Goal: Task Accomplishment & Management: Manage account settings

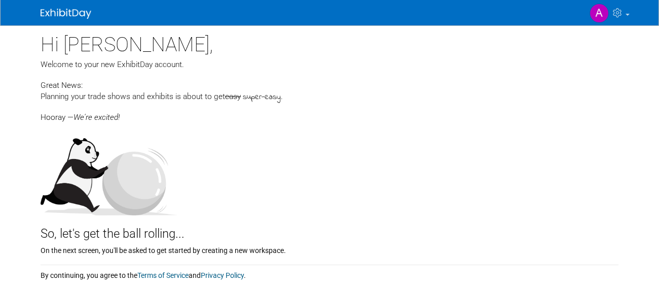
click at [269, 223] on div "So, let's get the ball rolling..." at bounding box center [330, 228] width 578 height 27
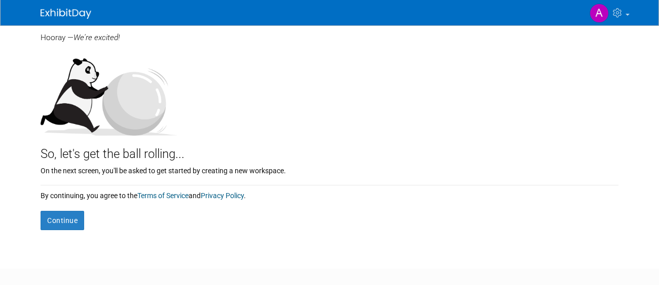
scroll to position [134, 0]
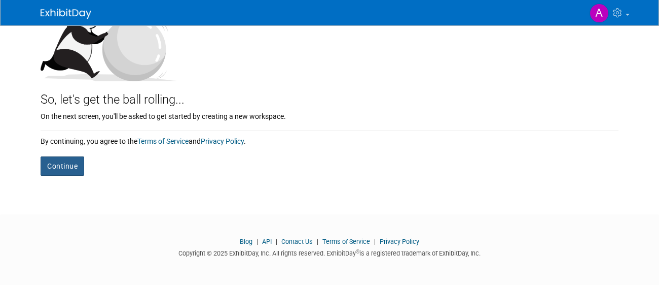
click at [71, 165] on button "Continue" at bounding box center [63, 165] width 44 height 19
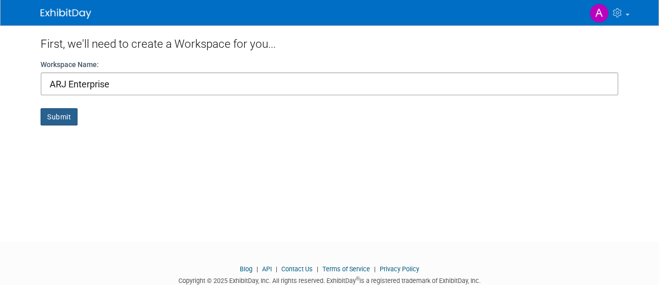
type input "ARJ Enterprise"
click at [61, 115] on button "Submit" at bounding box center [59, 116] width 37 height 17
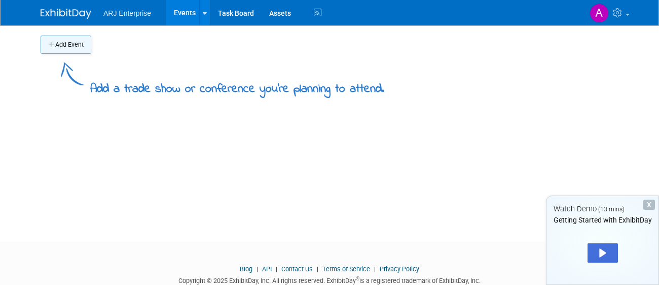
click at [68, 41] on button "Add Event" at bounding box center [66, 45] width 51 height 18
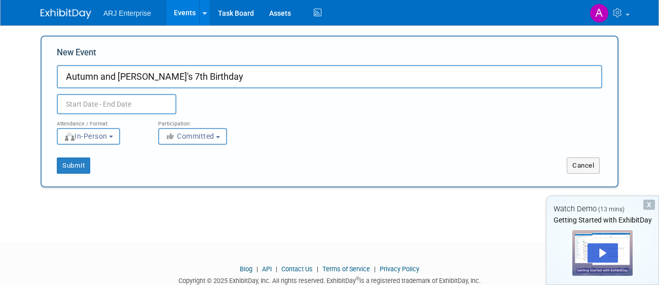
type input "Autumn and [PERSON_NAME]'s 7th Birthday"
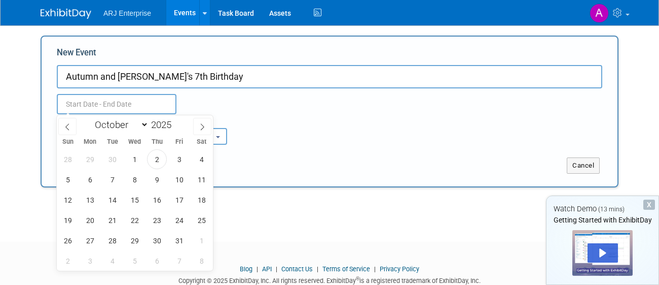
click at [108, 105] on input "text" at bounding box center [117, 104] width 120 height 20
click at [76, 128] on div "January February March April May June July August September October November De…" at bounding box center [134, 123] width 117 height 17
click at [73, 127] on span at bounding box center [67, 126] width 18 height 17
select select "8"
click at [74, 216] on span "21" at bounding box center [68, 220] width 20 height 20
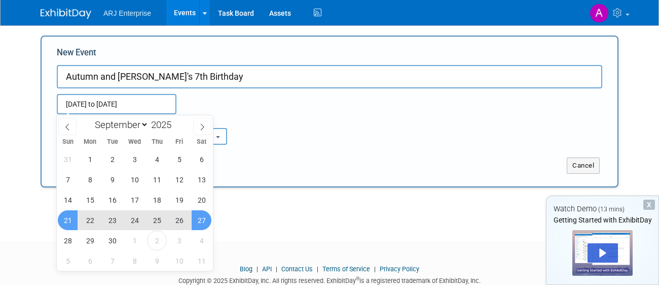
click at [204, 227] on span "27" at bounding box center [202, 220] width 20 height 20
type input "[DATE] to [DATE]"
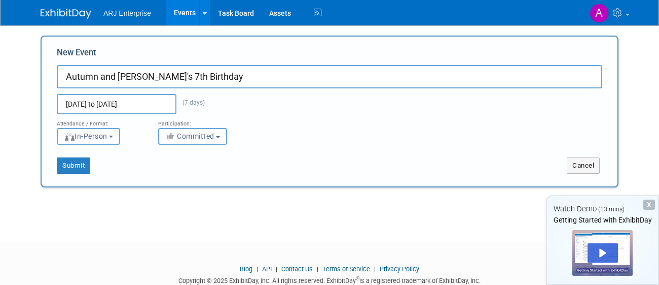
click at [118, 130] on button "In-Person" at bounding box center [88, 136] width 63 height 17
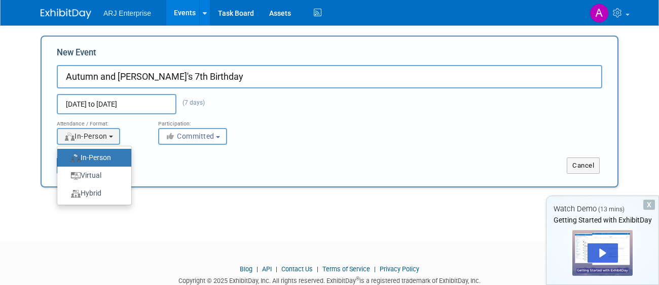
click at [118, 157] on label "In-Person" at bounding box center [91, 158] width 59 height 14
click at [66, 157] on input "In-Person" at bounding box center [63, 157] width 7 height 7
click at [183, 135] on span "Committed" at bounding box center [189, 136] width 49 height 8
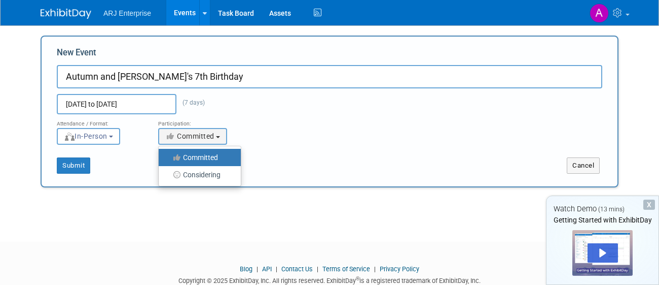
click at [193, 158] on label "Committed" at bounding box center [197, 157] width 67 height 13
click at [168, 158] on input "Committed" at bounding box center [164, 157] width 7 height 7
click at [84, 159] on button "Submit" at bounding box center [73, 165] width 33 height 16
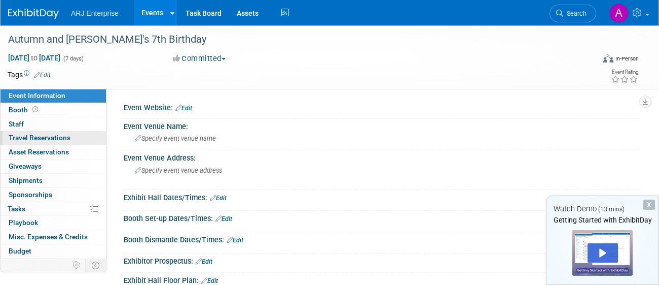
click at [40, 136] on span "Travel Reservations 0" at bounding box center [40, 137] width 62 height 8
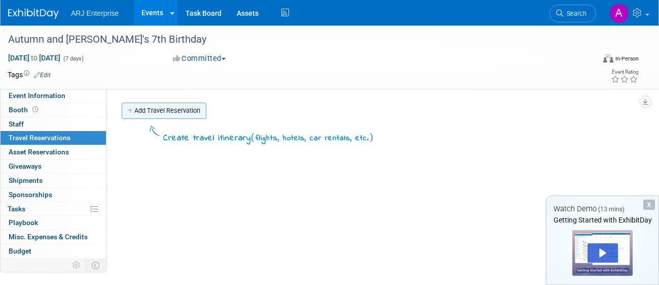
click at [147, 109] on link "Add Travel Reservation" at bounding box center [164, 110] width 85 height 16
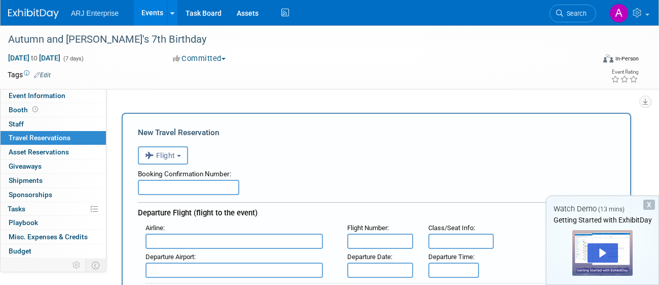
click at [170, 163] on button "Flight" at bounding box center [163, 155] width 50 height 18
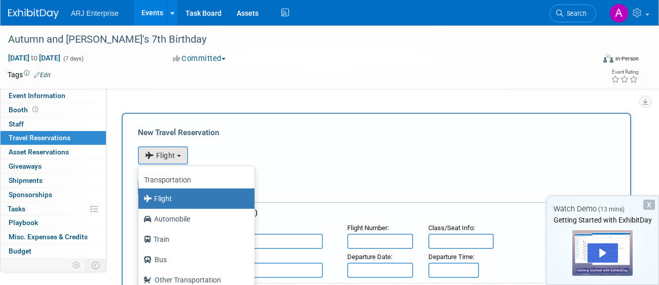
click at [342, 161] on div "<i class="fas fa-plane" style="padding: 6px 4px 6px 1px;"></i> Flight <i class=…" at bounding box center [376, 154] width 477 height 21
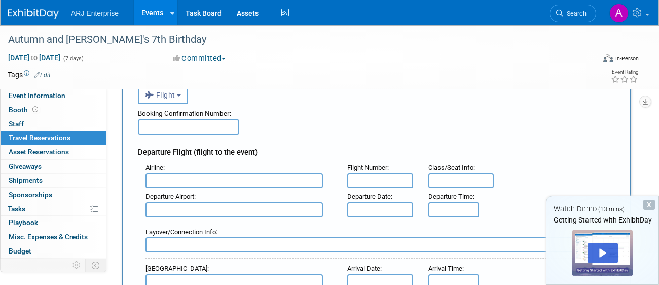
scroll to position [60, 0]
click at [184, 94] on button "Flight" at bounding box center [163, 95] width 50 height 18
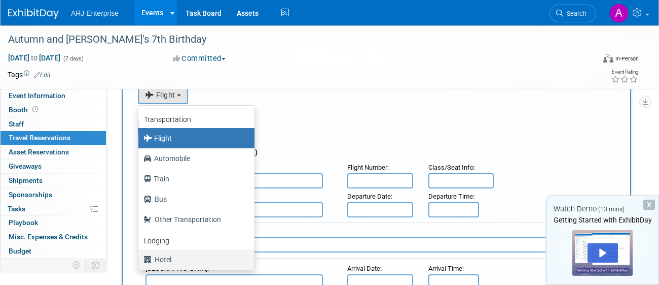
click at [179, 252] on label "Hotel" at bounding box center [194, 259] width 101 height 16
click at [140, 255] on input "Hotel" at bounding box center [136, 258] width 7 height 7
select select "6"
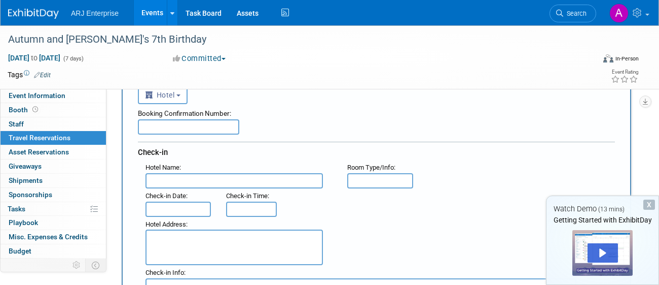
click at [183, 129] on input "text" at bounding box center [188, 126] width 101 height 15
type input "007938233971492"
click at [192, 179] on input "text" at bounding box center [235, 180] width 178 height 15
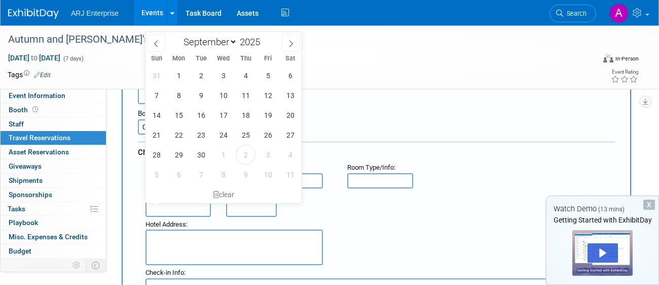
click at [182, 206] on input "text" at bounding box center [178, 208] width 65 height 15
click at [160, 138] on span "21" at bounding box center [157, 135] width 20 height 20
type input "[DATE]"
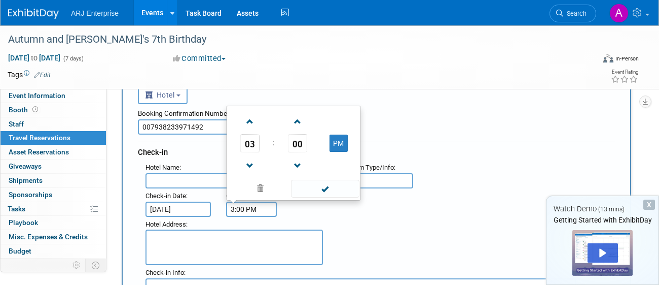
click at [252, 213] on input "3:00 PM" at bounding box center [251, 208] width 51 height 15
click at [244, 121] on span at bounding box center [250, 122] width 18 height 18
click at [250, 170] on span at bounding box center [250, 166] width 18 height 18
type input "2:00 PM"
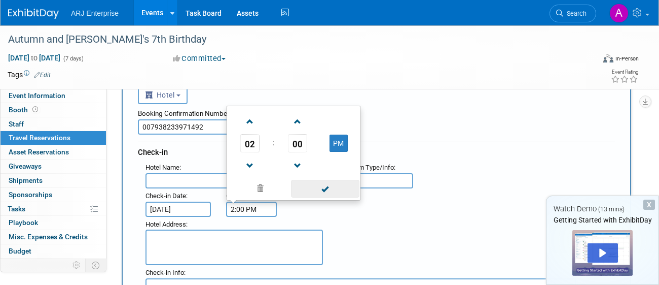
click at [334, 188] on span at bounding box center [325, 189] width 68 height 18
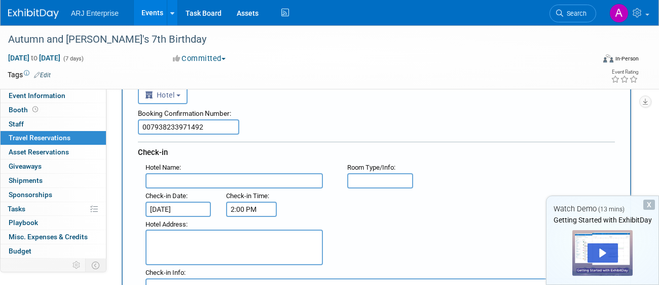
click at [271, 190] on div "Check-in Time :" at bounding box center [250, 195] width 48 height 11
click at [268, 183] on input "text" at bounding box center [235, 180] width 178 height 15
click at [174, 233] on textarea at bounding box center [235, 247] width 178 height 36
paste textarea "[STREET_ADDRESS]"
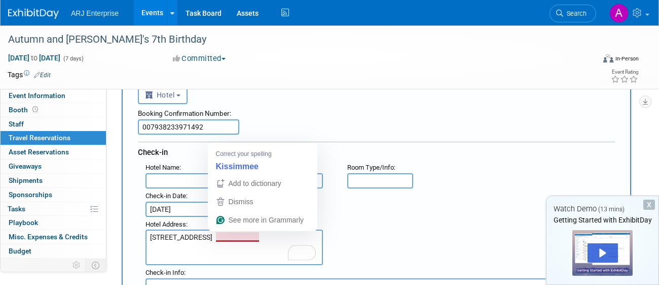
click at [223, 232] on textarea "[STREET_ADDRESS]" at bounding box center [235, 247] width 178 height 36
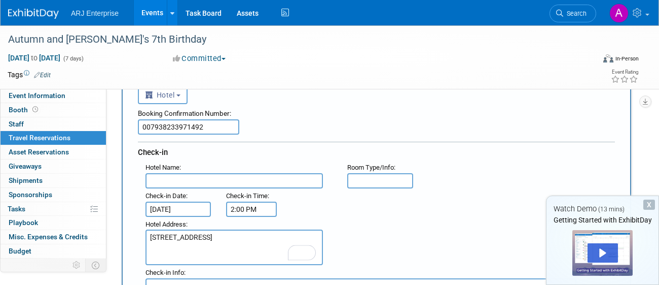
type textarea "[STREET_ADDRESS]"
click at [397, 175] on input "text" at bounding box center [379, 180] width 65 height 15
click at [302, 179] on input "text" at bounding box center [235, 180] width 178 height 15
paste input "[GEOGRAPHIC_DATA]"
type input "[GEOGRAPHIC_DATA]"
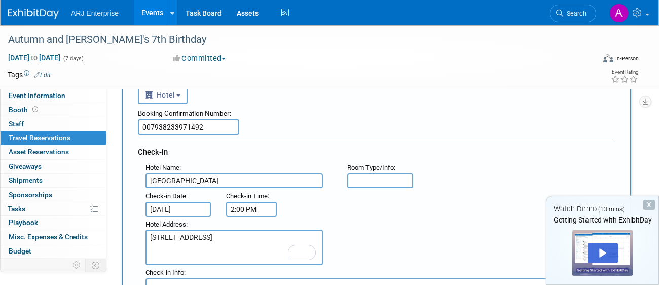
click at [345, 207] on div ": Check-in Date : [DATE] Check-in Time : 2:00 PM" at bounding box center [380, 202] width 485 height 28
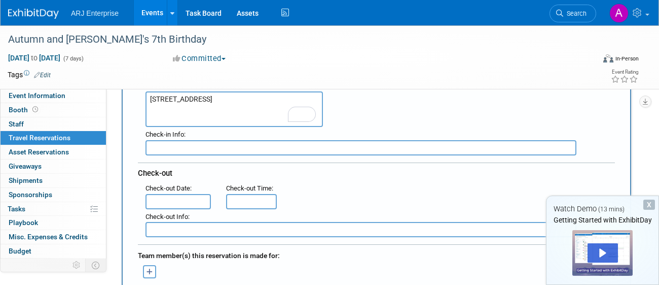
scroll to position [223, 0]
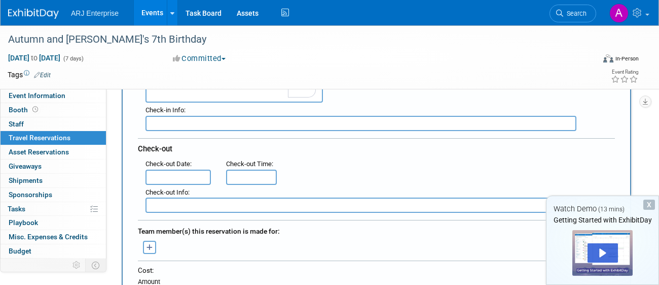
click at [289, 122] on input "text" at bounding box center [361, 123] width 431 height 15
type input "Chec"
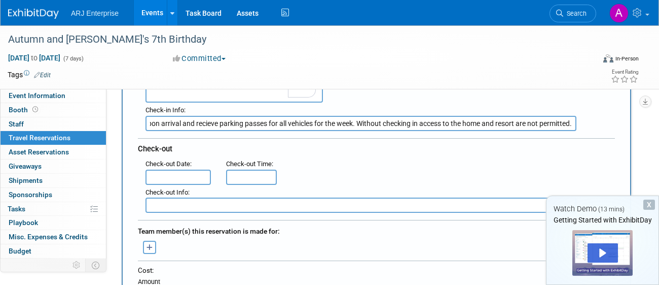
scroll to position [0, 101]
click at [198, 125] on input "Check in at the security gate upon arrival and recieve parking passes for all v…" at bounding box center [361, 123] width 431 height 15
click at [218, 129] on input "Check in at the security gate upon arrival and recieve parking passes for all v…" at bounding box center [361, 123] width 431 height 15
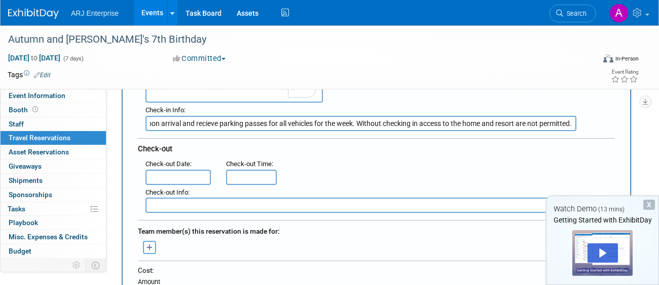
click at [205, 123] on input "Check in at the security gate upon arrival and recieve parking passes for all v…" at bounding box center [361, 123] width 431 height 15
type input "Check in at the security gate upon arrival and receive parking passes for all v…"
click at [304, 157] on div ": Check-out Date : Check-out Time :" at bounding box center [380, 170] width 485 height 28
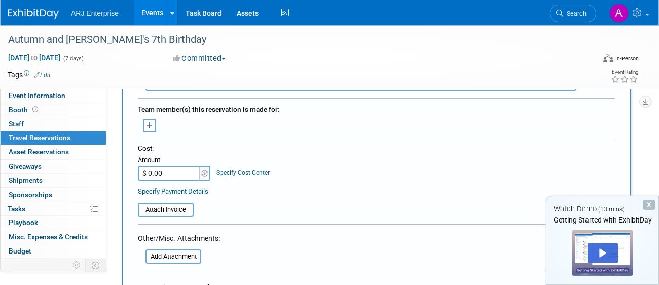
scroll to position [365, 0]
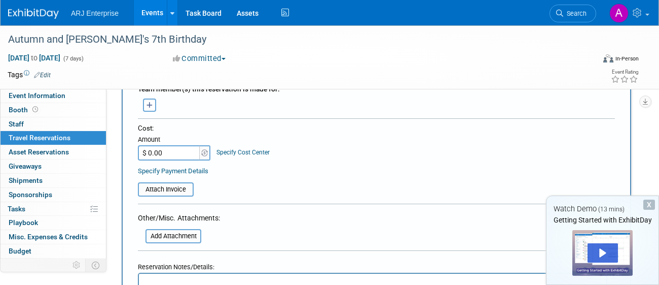
click at [176, 153] on input "$ 0.00" at bounding box center [169, 152] width 63 height 15
paste input "2,05"
type input "$ 2,050.00"
click at [318, 161] on div "Cost: Amount $ 2,050.00 Specify Cost Center Cost Center -- Not Specified --" at bounding box center [376, 149] width 477 height 53
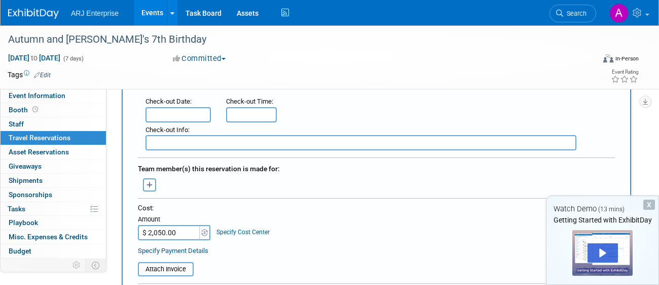
scroll to position [284, 0]
click at [205, 118] on input "text" at bounding box center [178, 116] width 65 height 15
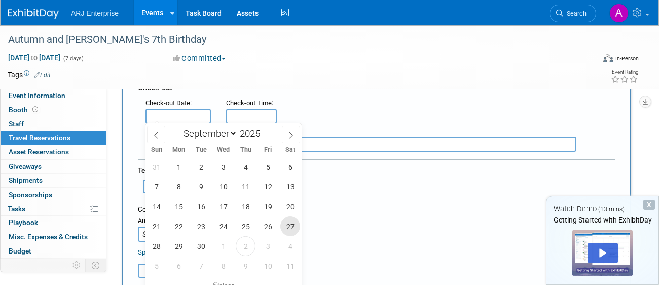
click at [284, 228] on span "27" at bounding box center [290, 226] width 20 height 20
type input "[DATE]"
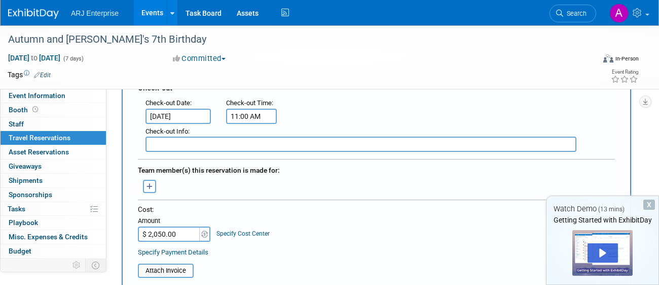
click at [250, 115] on input "11:00 AM" at bounding box center [251, 116] width 51 height 15
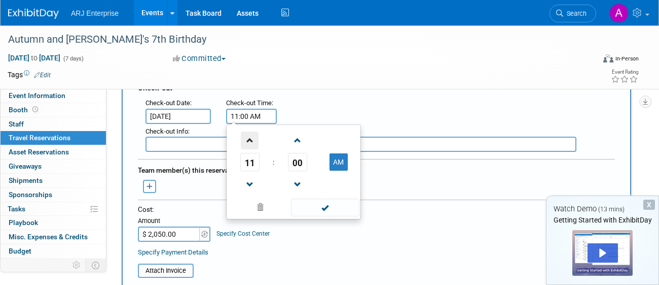
click at [251, 140] on span at bounding box center [250, 140] width 18 height 18
type input "2:00 PM"
click at [342, 205] on span at bounding box center [325, 207] width 68 height 18
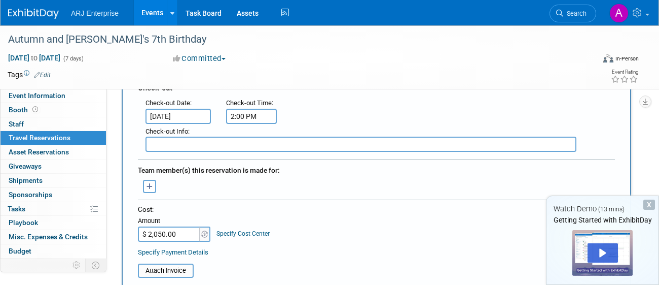
click at [317, 144] on input "text" at bounding box center [361, 143] width 431 height 15
type input "S"
type input "Retuen"
type input "Return parking passes at security"
click at [326, 109] on div ": Check-out Date : [DATE] Check-out Time : 2:00 PM" at bounding box center [380, 109] width 485 height 28
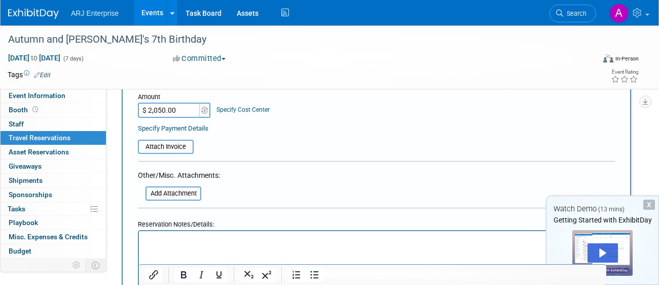
scroll to position [405, 0]
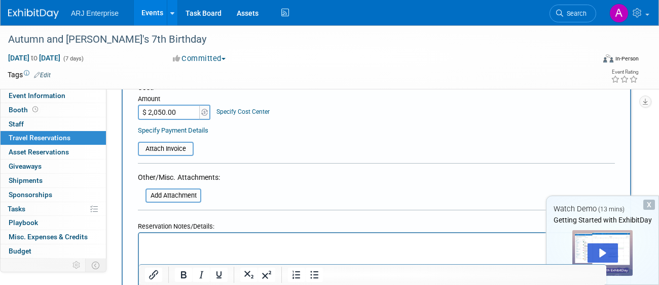
click at [192, 129] on link "Specify Payment Details" at bounding box center [173, 130] width 70 height 8
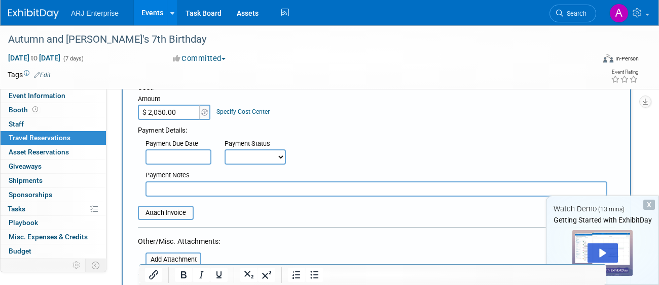
click at [280, 152] on select "Not Paid Yet Partially Paid Paid in Full" at bounding box center [255, 156] width 61 height 15
select select "1"
click at [225, 149] on select "Not Paid Yet Partially Paid Paid in Full" at bounding box center [255, 156] width 61 height 15
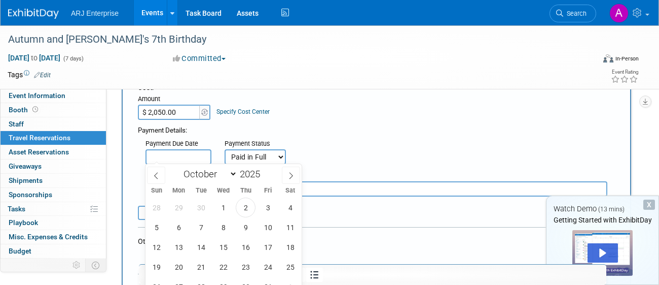
click at [200, 160] on input "text" at bounding box center [179, 156] width 66 height 15
click at [156, 170] on span at bounding box center [156, 174] width 18 height 17
select select "8"
click at [270, 208] on span "5" at bounding box center [268, 207] width 20 height 20
type input "[DATE]"
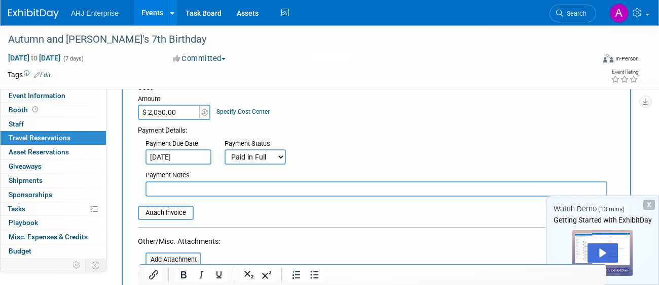
click at [313, 160] on div "Payment Due Date [DATE] Payment Status Not Paid Yet Partially Paid Paid in Full…" at bounding box center [376, 149] width 492 height 29
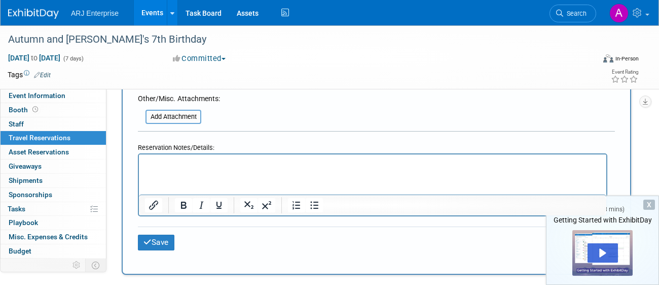
scroll to position [568, 0]
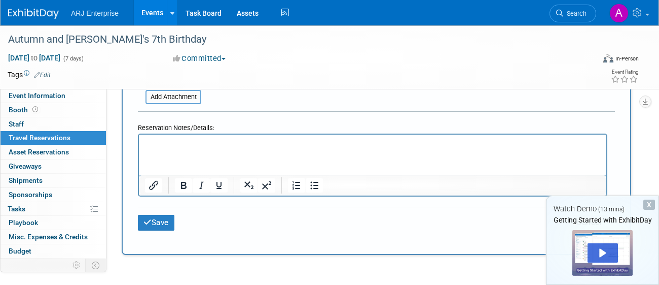
click at [352, 143] on p "Rich Text Area. Press ALT-0 for help." at bounding box center [373, 143] width 456 height 11
drag, startPoint x: 351, startPoint y: 144, endPoint x: 0, endPoint y: 153, distance: 351.6
click at [139, 149] on html "$2,050Show price breakdown" at bounding box center [373, 141] width 468 height 15
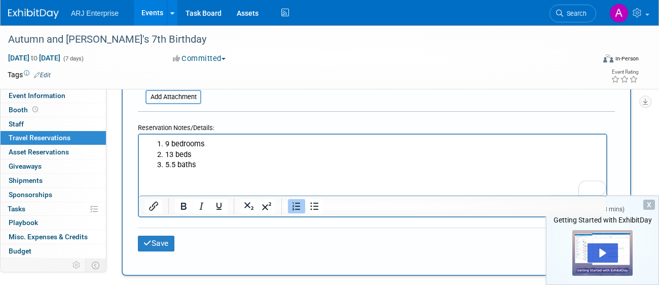
click at [165, 155] on li "13 beds" at bounding box center [383, 154] width 436 height 11
drag, startPoint x: 217, startPoint y: 164, endPoint x: 157, endPoint y: 139, distance: 65.0
click at [157, 139] on ol "9 bedrooms 13 beds 5.5 baths" at bounding box center [373, 153] width 456 height 31
click at [314, 200] on icon "Bullet list" at bounding box center [314, 206] width 12 height 12
click at [234, 250] on div "Save Cancel" at bounding box center [376, 242] width 477 height 31
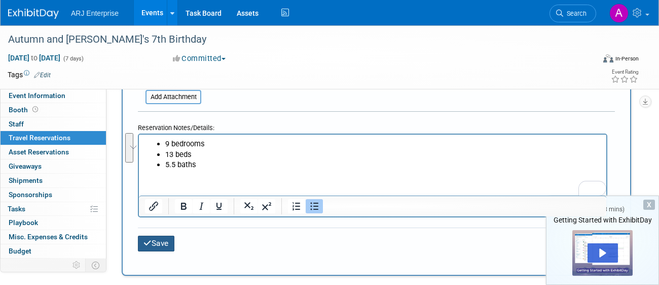
click at [148, 243] on icon "submit" at bounding box center [148, 243] width 8 height 8
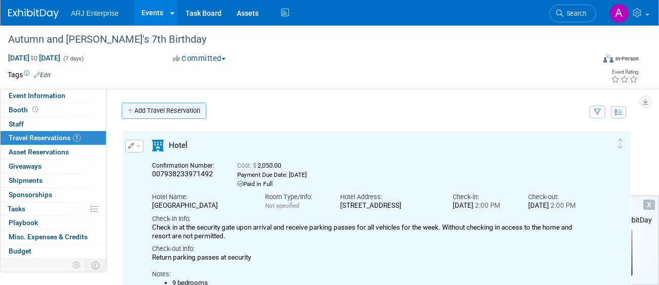
scroll to position [0, 0]
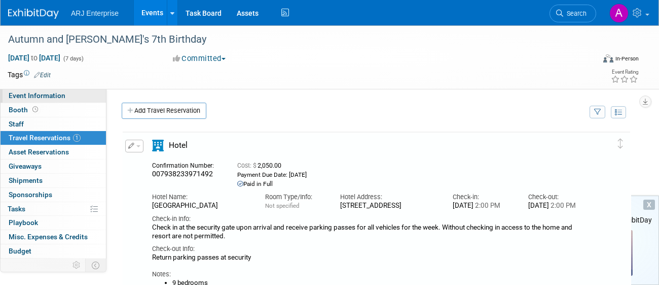
click at [58, 99] on span "Event Information" at bounding box center [37, 95] width 57 height 8
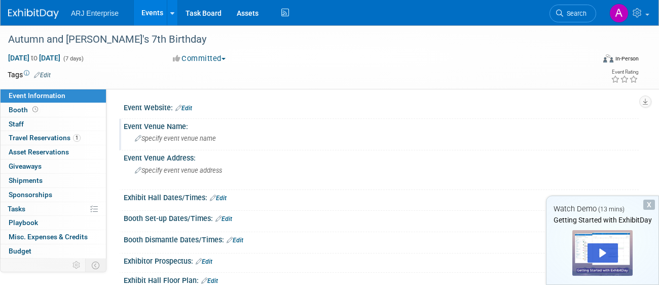
scroll to position [20, 0]
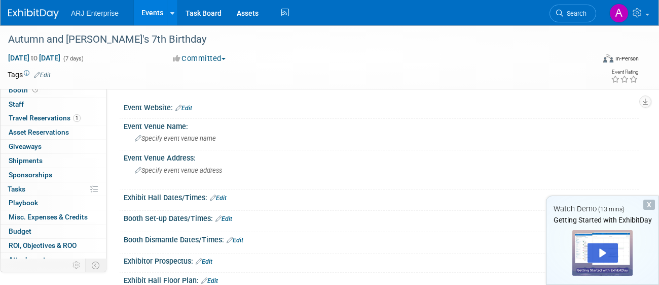
click at [284, 84] on div "Tags Edit Event Rating" at bounding box center [323, 77] width 647 height 18
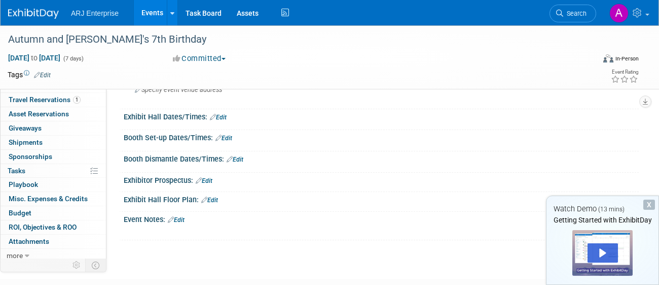
scroll to position [41, 0]
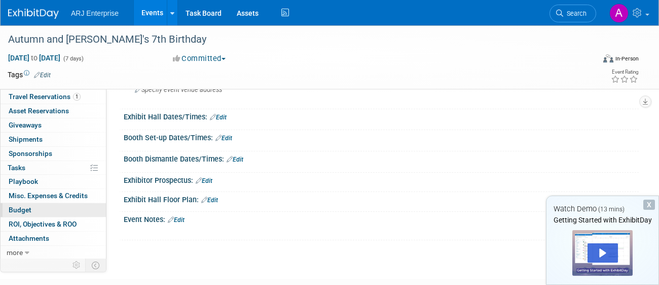
click at [60, 209] on link "Budget" at bounding box center [53, 210] width 105 height 14
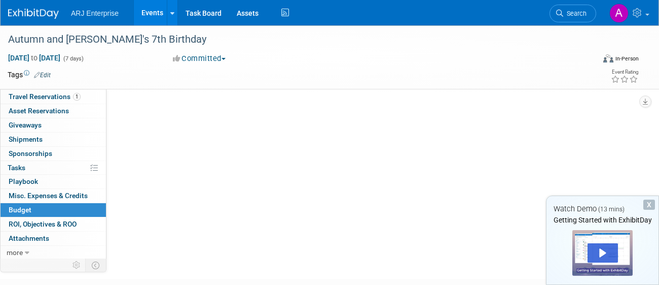
scroll to position [0, 0]
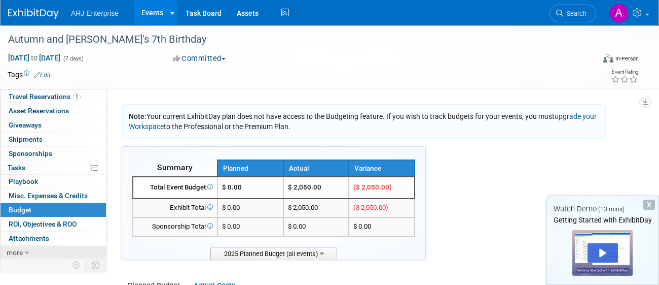
click at [17, 251] on span "more" at bounding box center [15, 252] width 16 height 8
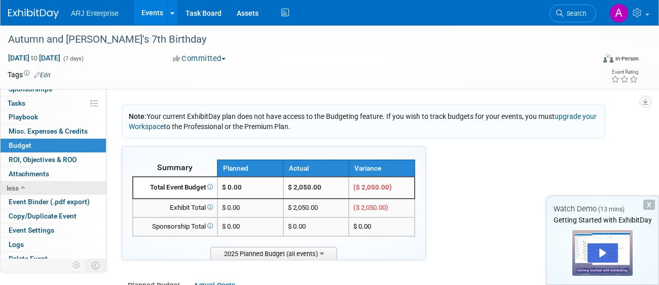
scroll to position [112, 0]
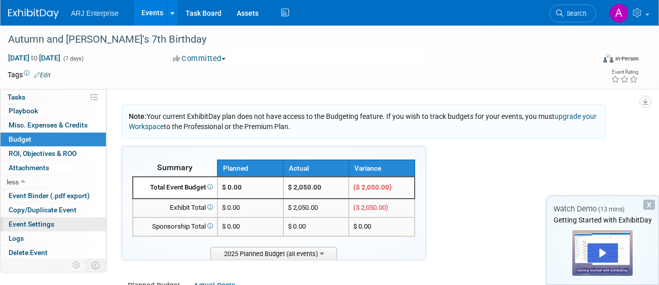
click at [74, 225] on link "Event Settings" at bounding box center [53, 224] width 105 height 14
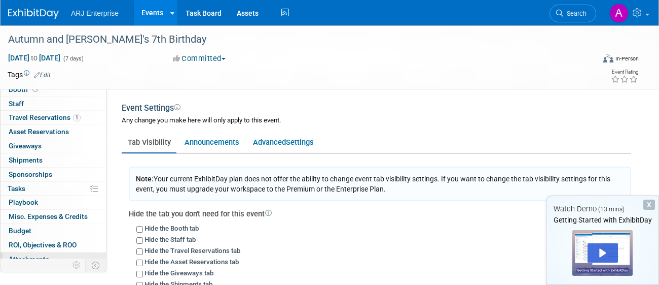
scroll to position [0, 0]
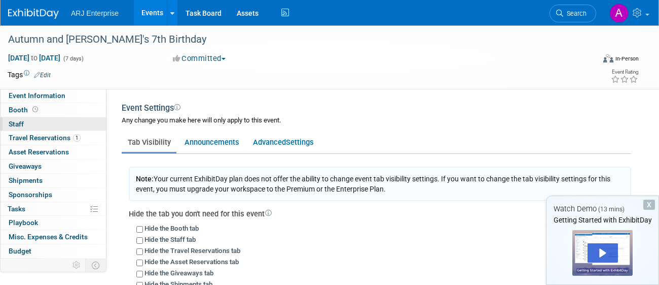
click at [17, 124] on span "Staff 0" at bounding box center [16, 124] width 15 height 8
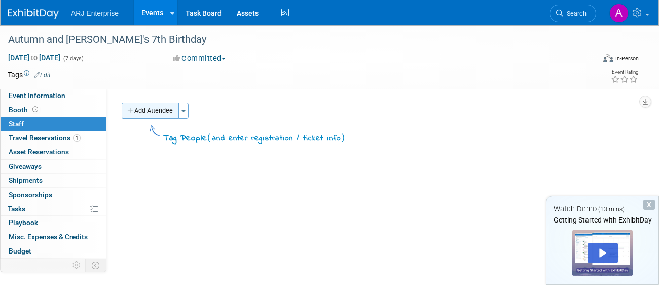
click at [151, 107] on button "Add Attendee" at bounding box center [150, 110] width 57 height 16
select select "e3839a66-8a18-492b-8a85-7d68363119aa"
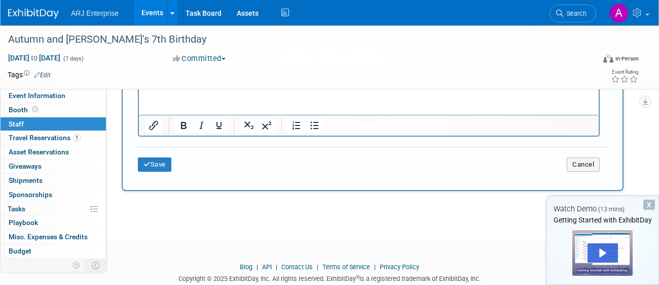
scroll to position [324, 0]
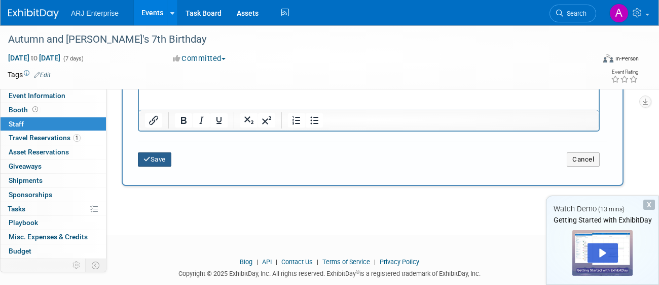
click at [148, 157] on icon "submit" at bounding box center [147, 159] width 7 height 7
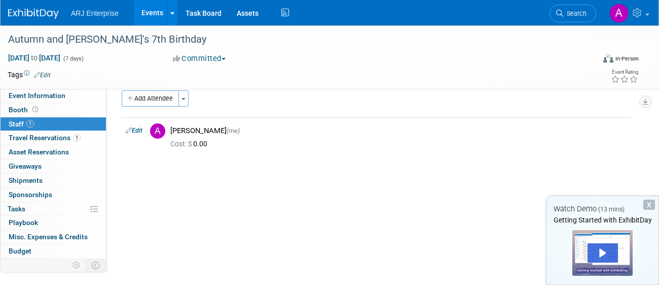
scroll to position [0, 0]
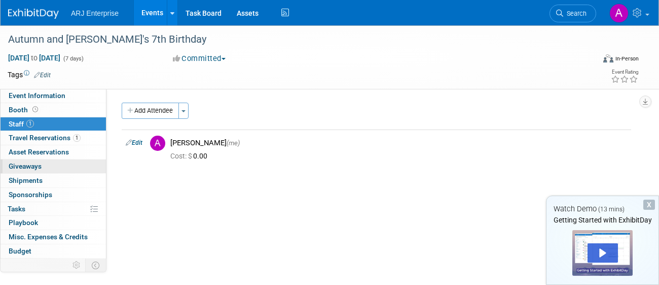
click at [24, 166] on span "Giveaways 0" at bounding box center [25, 166] width 33 height 8
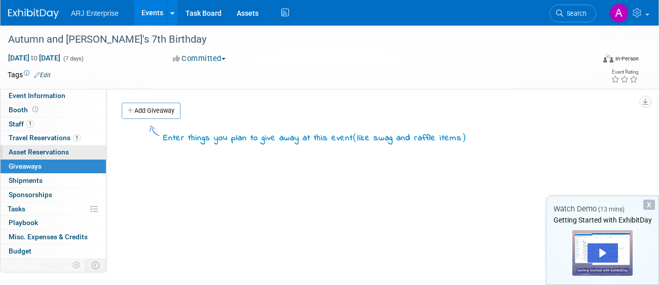
click at [21, 151] on span "Asset Reservations 0" at bounding box center [39, 152] width 60 height 8
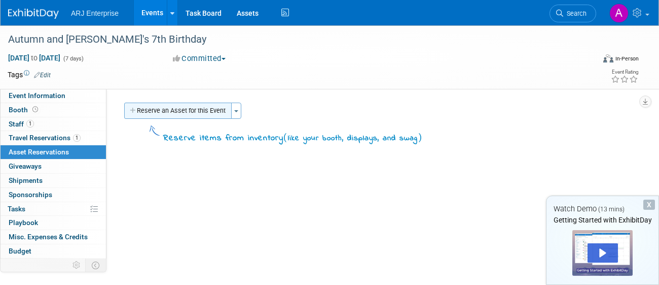
click at [215, 116] on button "Reserve an Asset for this Event" at bounding box center [178, 110] width 108 height 16
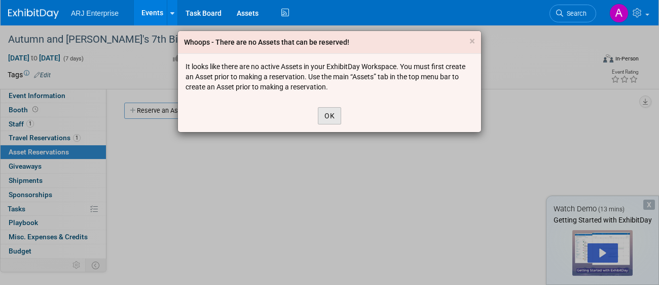
click at [333, 118] on button "OK" at bounding box center [329, 115] width 23 height 17
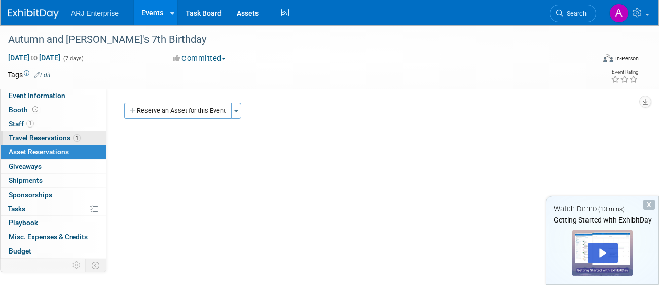
click at [60, 136] on span "Travel Reservations 1" at bounding box center [45, 137] width 72 height 8
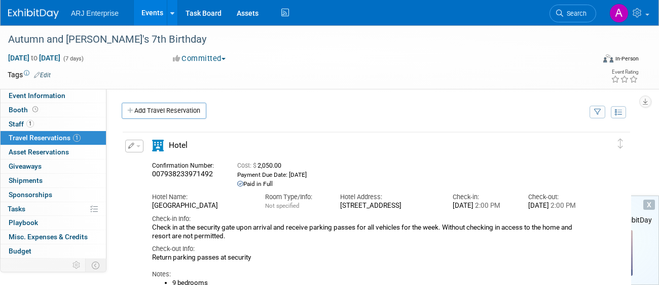
click at [301, 102] on div "Add Travel Reservation" at bounding box center [353, 111] width 468 height 19
click at [50, 111] on link "Booth" at bounding box center [53, 110] width 105 height 14
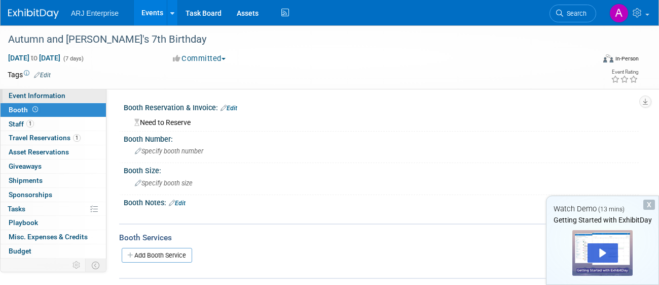
click at [39, 95] on span "Event Information" at bounding box center [37, 95] width 57 height 8
